Goal: Task Accomplishment & Management: Manage account settings

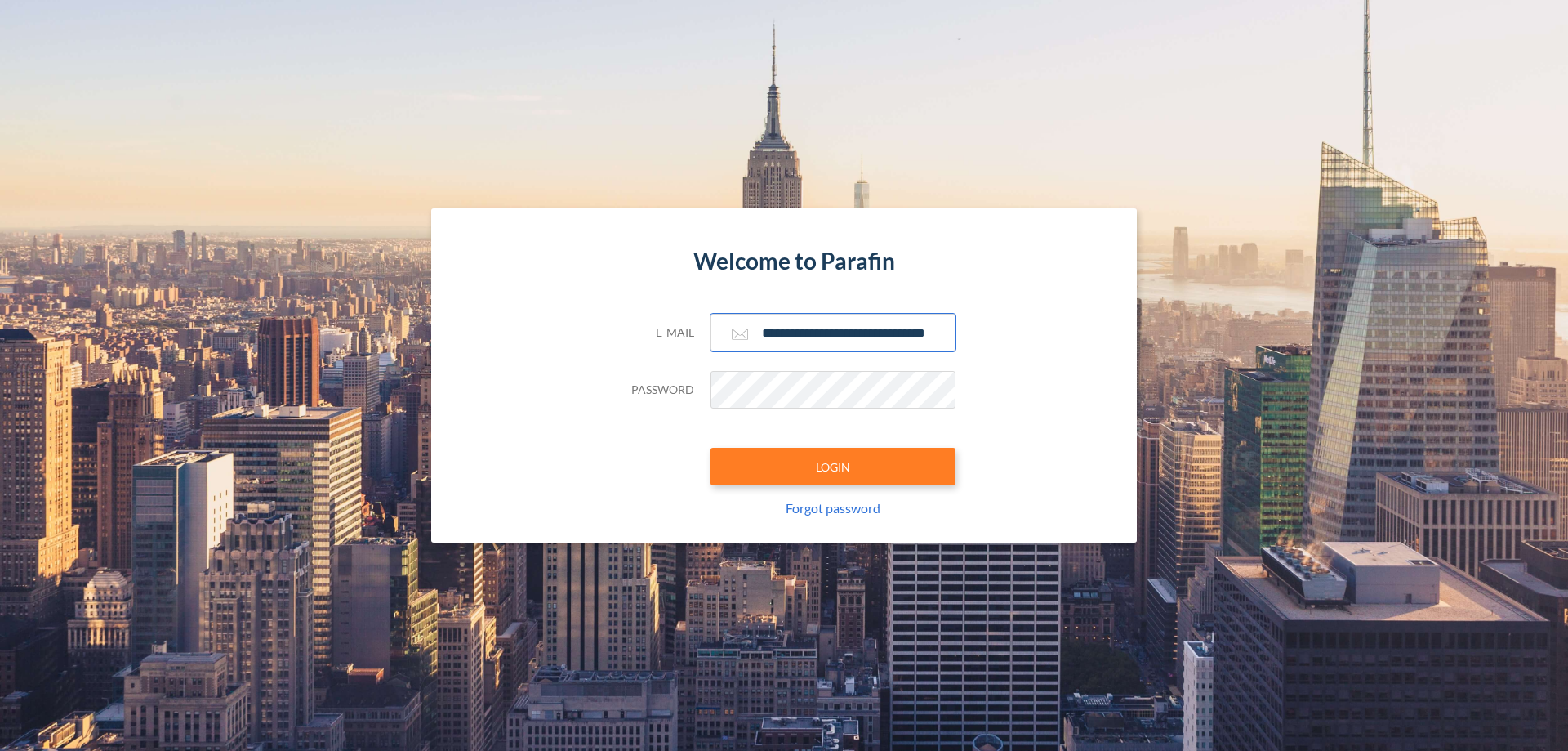
type input "**********"
click at [833, 467] on button "LOGIN" at bounding box center [833, 467] width 245 height 38
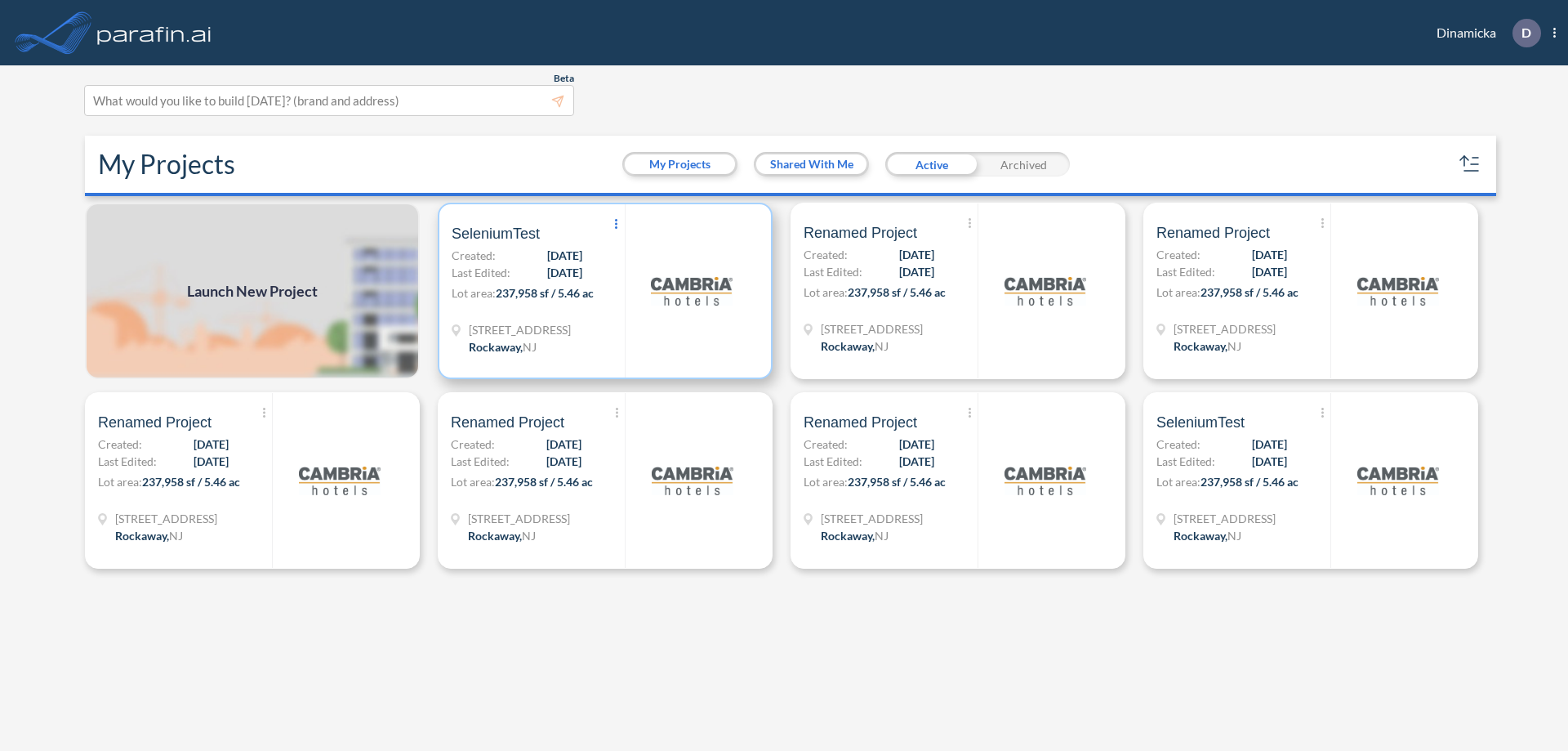
scroll to position [4, 0]
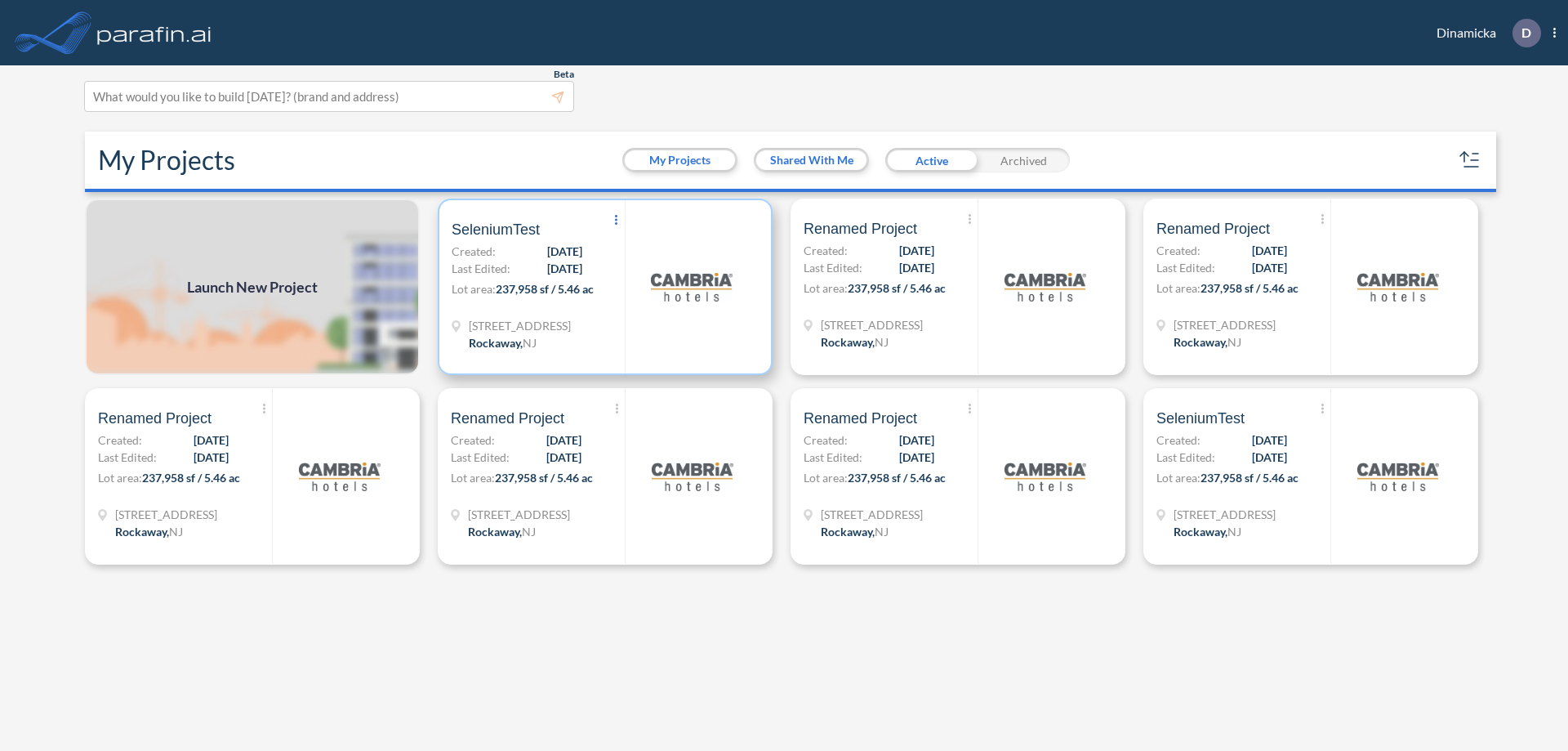
click at [616, 219] on icon at bounding box center [616, 219] width 3 height 10
